Goal: Information Seeking & Learning: Learn about a topic

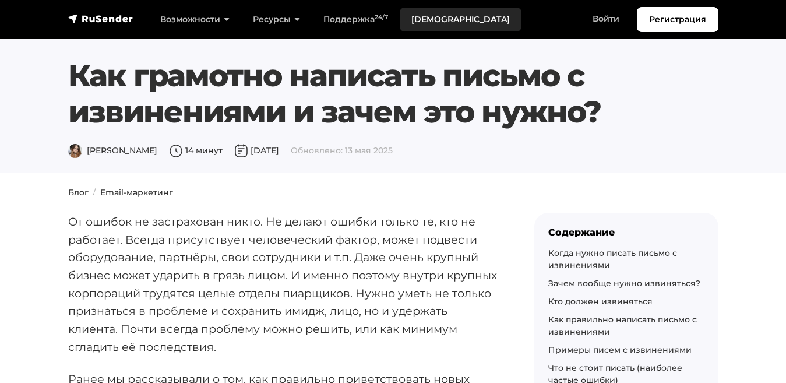
click at [410, 12] on link "[DEMOGRAPHIC_DATA]" at bounding box center [461, 20] width 122 height 24
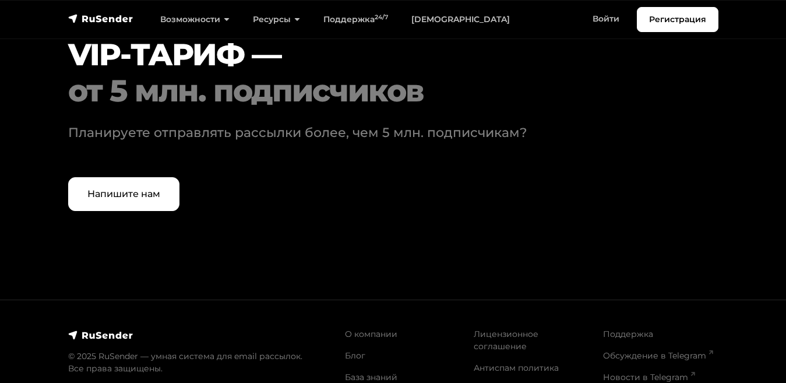
scroll to position [3679, 0]
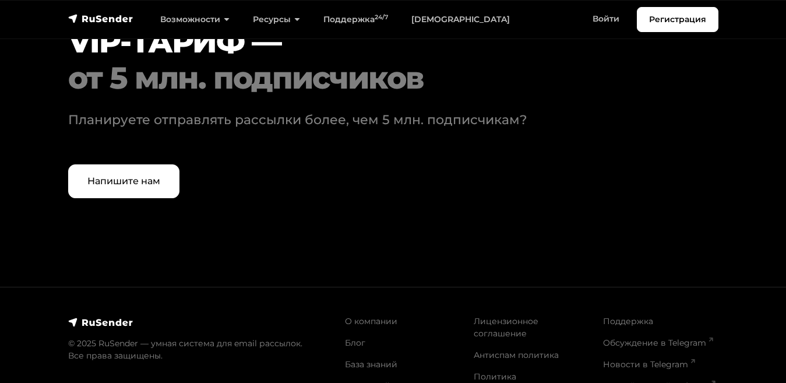
click at [350, 381] on link "Глоссарий" at bounding box center [367, 386] width 45 height 10
